Goal: Use online tool/utility: Utilize a website feature to perform a specific function

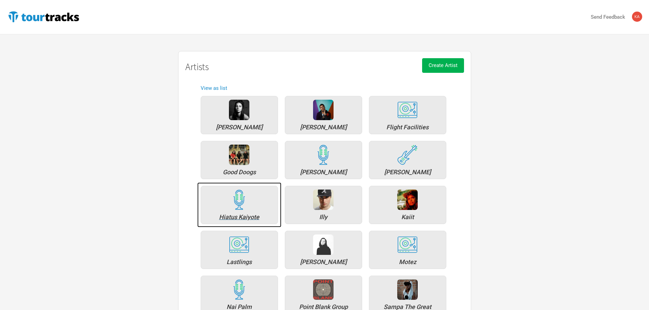
click at [241, 215] on div "Hiatus Kaiyote" at bounding box center [239, 217] width 70 height 6
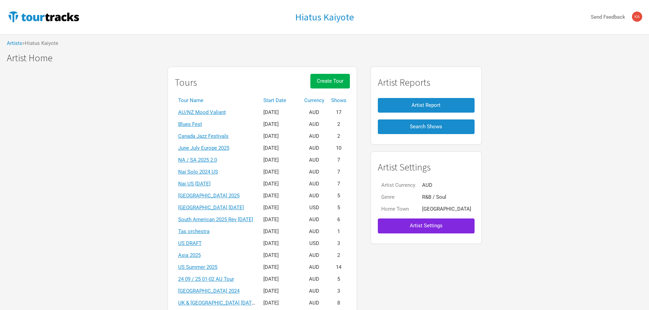
click at [290, 99] on th "Start Date" at bounding box center [280, 101] width 41 height 12
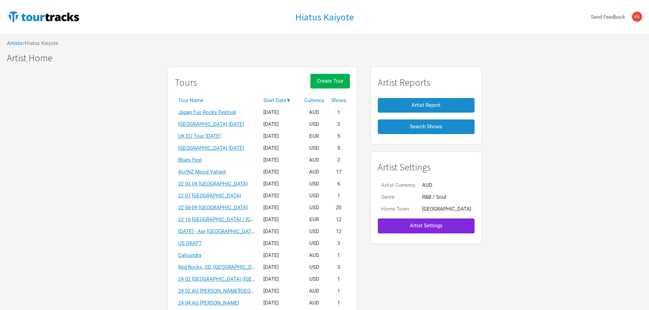
click at [285, 95] on th "Start Date ▼" at bounding box center [280, 101] width 41 height 12
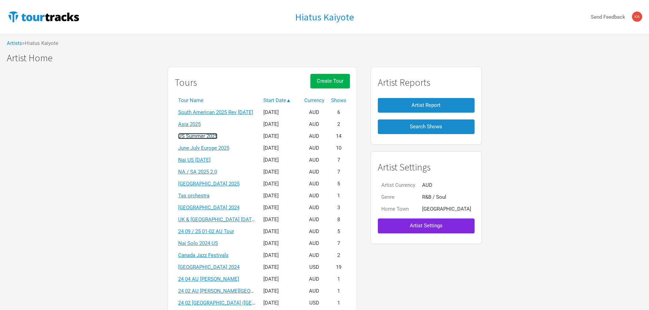
click at [200, 136] on link "US Summer 2025" at bounding box center [197, 136] width 39 height 6
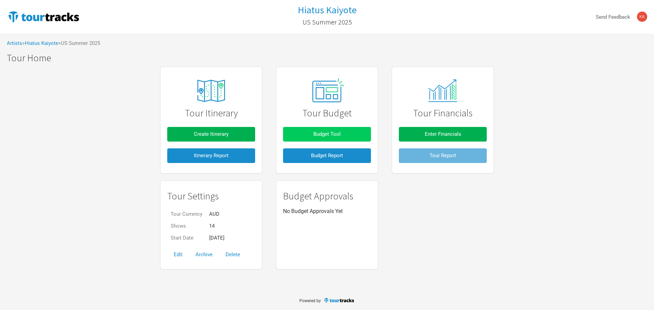
click at [322, 134] on span "Budget Tool" at bounding box center [326, 134] width 27 height 6
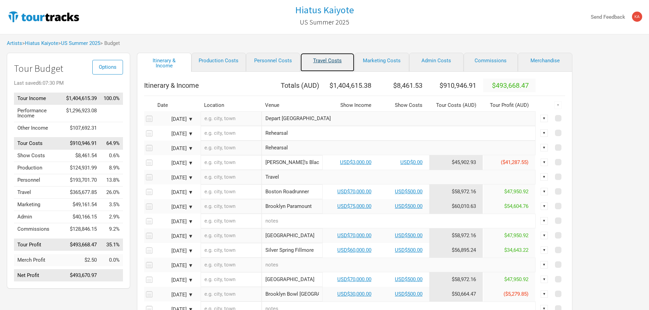
click at [324, 64] on link "Travel Costs" at bounding box center [327, 62] width 54 height 19
select select "USD"
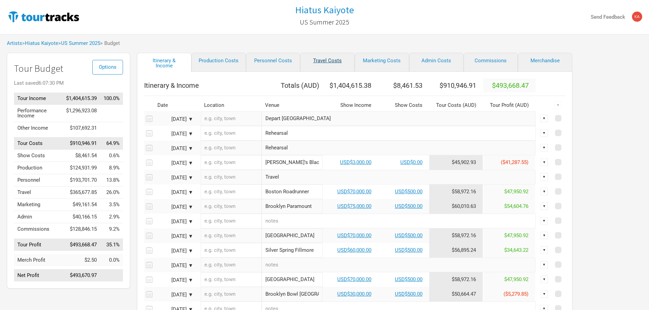
select select "USD"
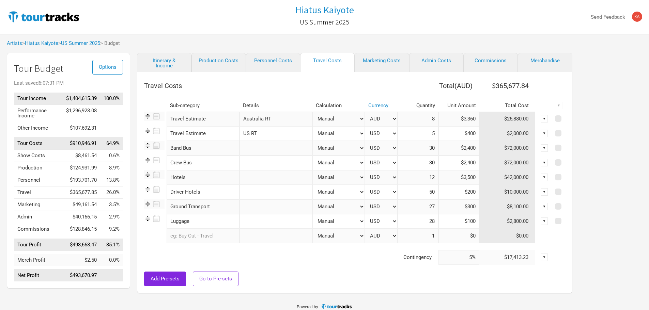
click at [146, 145] on img at bounding box center [147, 145] width 7 height 7
click at [215, 149] on input "Band Bus" at bounding box center [203, 148] width 73 height 15
click at [271, 147] on input "text" at bounding box center [275, 148] width 73 height 15
click at [610, 142] on div "Options Tour Budget Last saved 6:07:31 PM Tour Income $1,404,615.39 100.0% Perf…" at bounding box center [324, 175] width 649 height 244
click at [543, 163] on div "▼" at bounding box center [543, 162] width 7 height 7
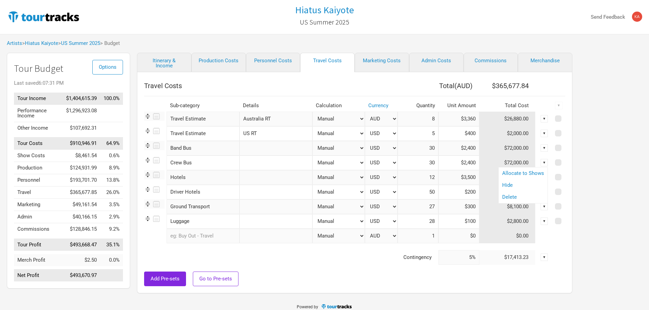
click at [628, 163] on div "Options Tour Budget Last saved 6:07:31 PM Tour Income $1,404,615.39 100.0% Perf…" at bounding box center [324, 175] width 649 height 244
click at [157, 160] on icon at bounding box center [156, 160] width 6 height 6
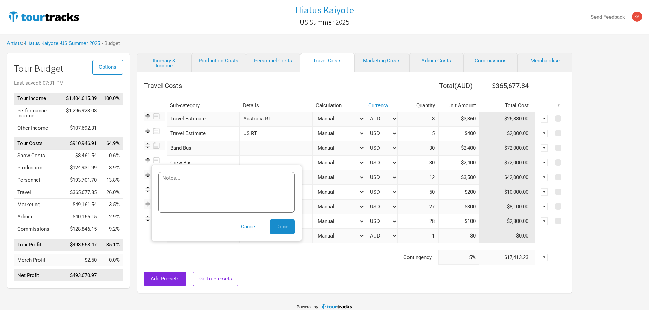
click at [157, 160] on icon at bounding box center [156, 160] width 6 height 6
click at [626, 180] on div "Options Tour Budget Last saved 6:07:31 PM Tour Income $1,404,615.39 100.0% Perf…" at bounding box center [324, 175] width 649 height 244
click at [245, 224] on button "Cancel" at bounding box center [248, 227] width 29 height 15
click at [80, 191] on td "$365,677.85" at bounding box center [81, 193] width 37 height 12
click at [90, 45] on link "US Summer 2025" at bounding box center [80, 43] width 39 height 6
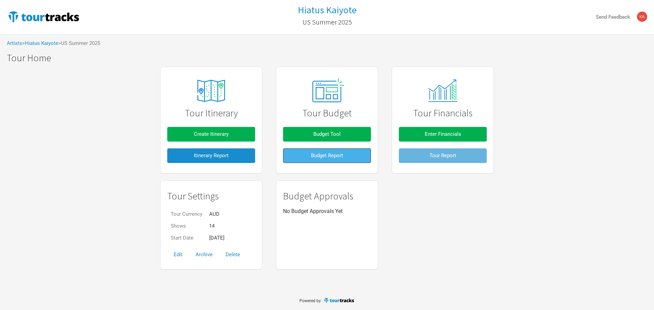
click at [322, 158] on span "Budget Report" at bounding box center [327, 156] width 32 height 6
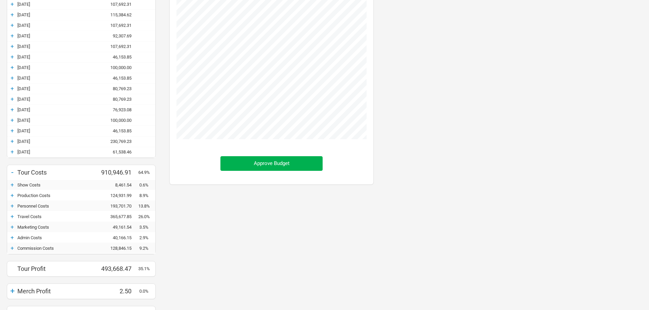
scroll to position [136, 0]
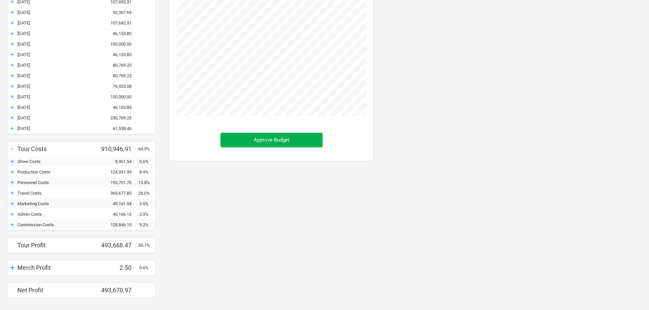
click at [12, 194] on div "+" at bounding box center [12, 193] width 10 height 7
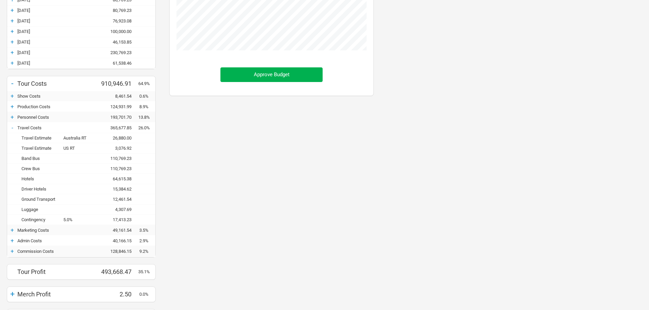
scroll to position [204, 0]
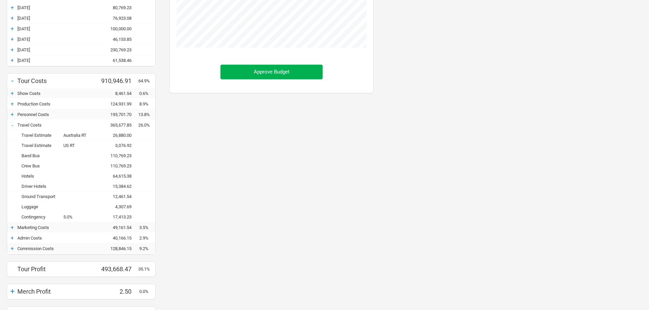
click at [13, 103] on div "+" at bounding box center [12, 103] width 10 height 7
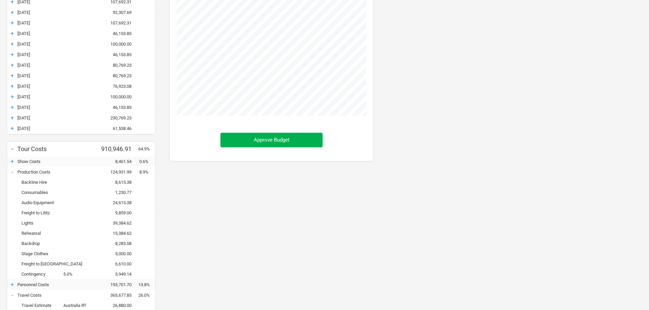
scroll to position [102, 0]
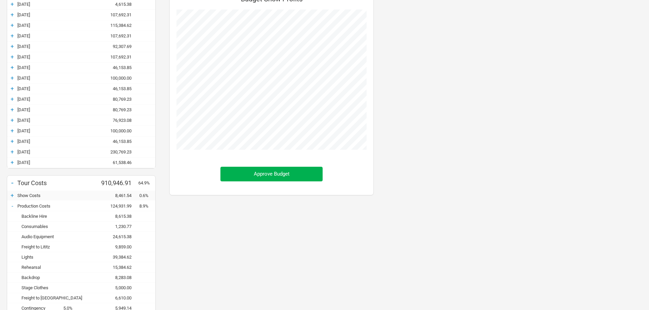
click at [10, 195] on div "+" at bounding box center [12, 195] width 10 height 7
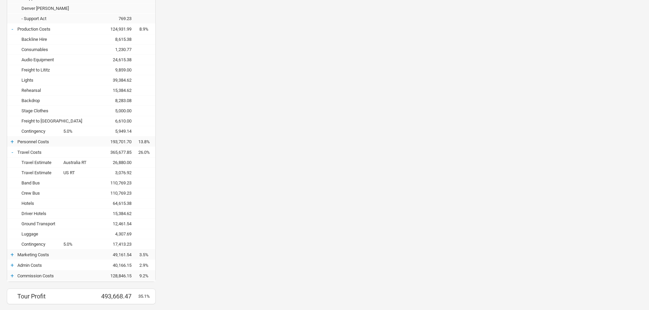
scroll to position [569, 0]
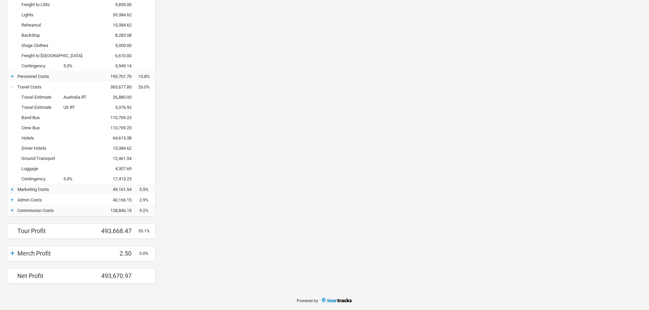
click at [13, 190] on div "+" at bounding box center [12, 189] width 10 height 7
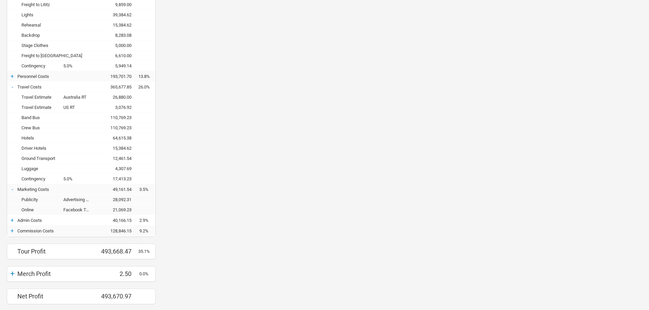
click at [12, 221] on div "+" at bounding box center [12, 220] width 10 height 7
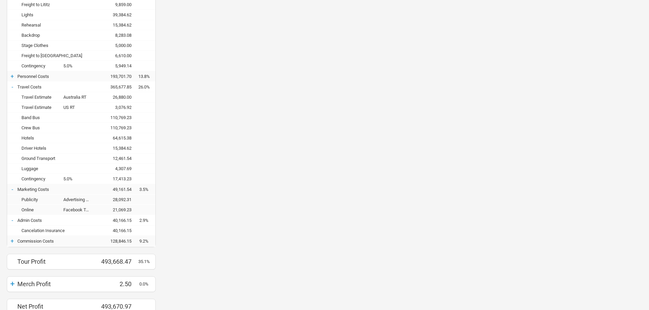
click at [11, 242] on div "+" at bounding box center [12, 241] width 10 height 7
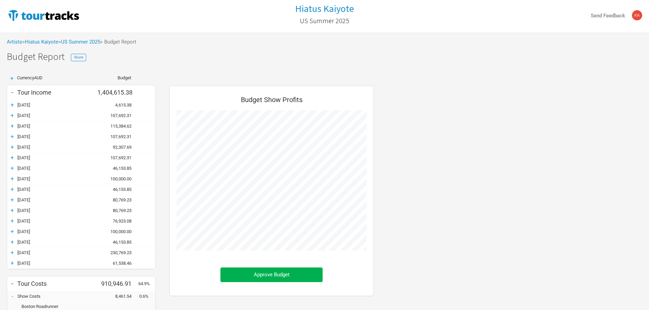
scroll to position [0, 0]
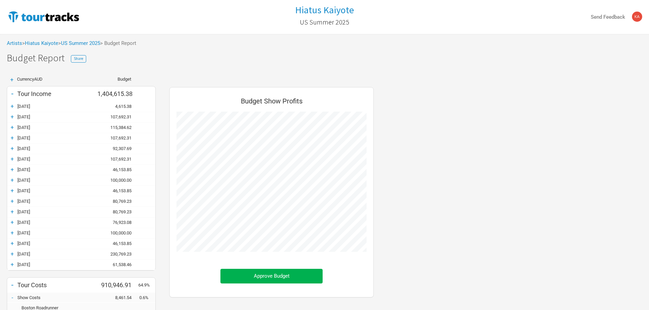
click at [13, 201] on div "+" at bounding box center [12, 201] width 10 height 7
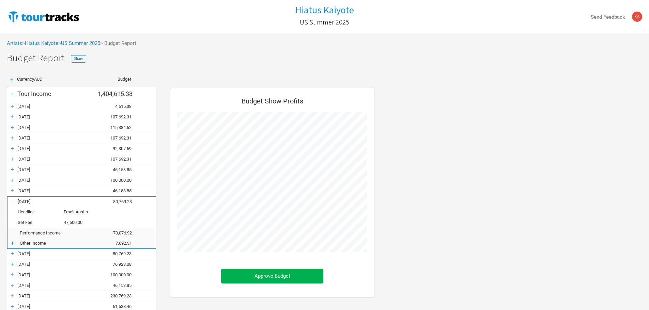
scroll to position [890, 218]
click at [13, 202] on div "-" at bounding box center [12, 201] width 10 height 7
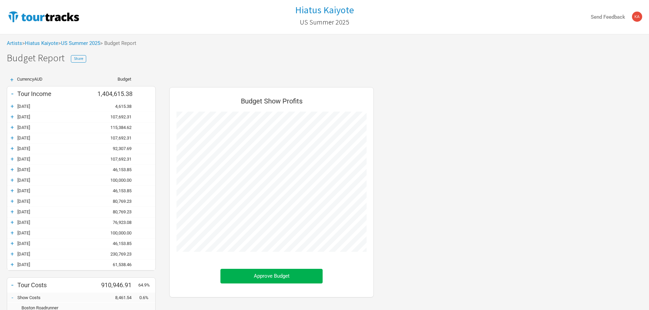
click at [13, 201] on div "+" at bounding box center [12, 201] width 10 height 7
